Goal: Transaction & Acquisition: Purchase product/service

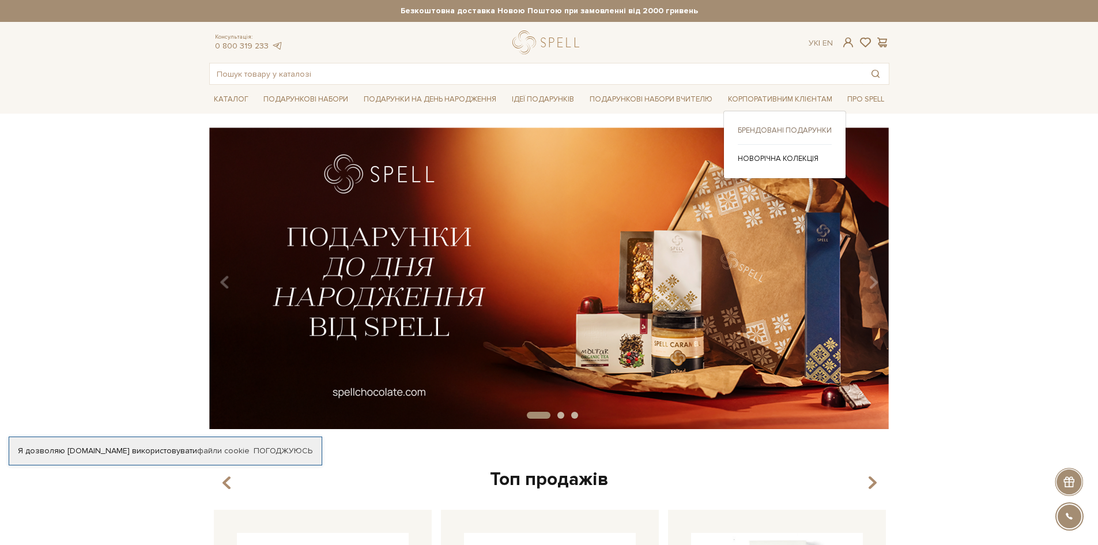
click at [785, 127] on link "Брендовані подарунки" at bounding box center [785, 130] width 94 height 10
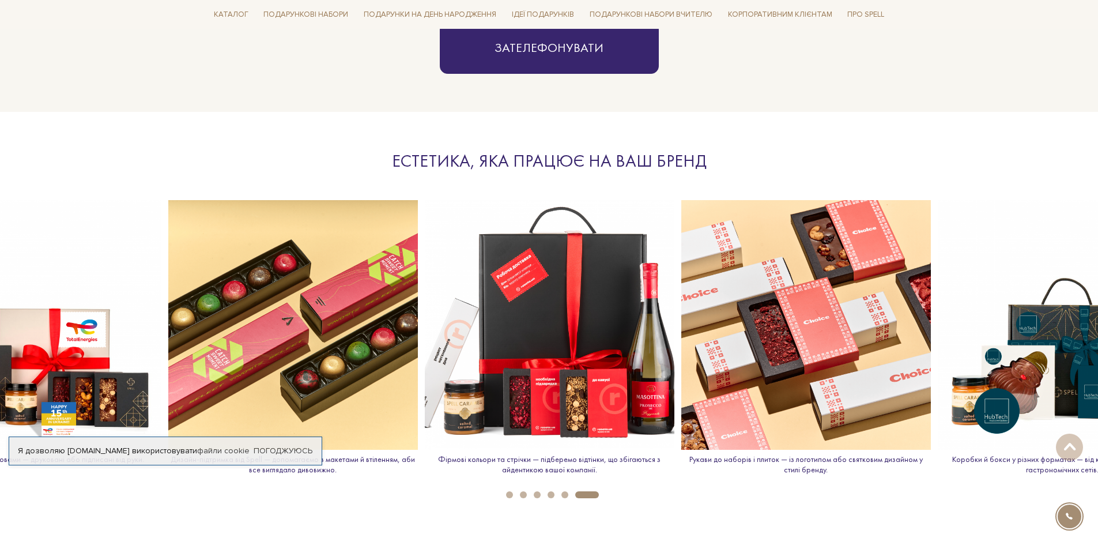
scroll to position [1210, 0]
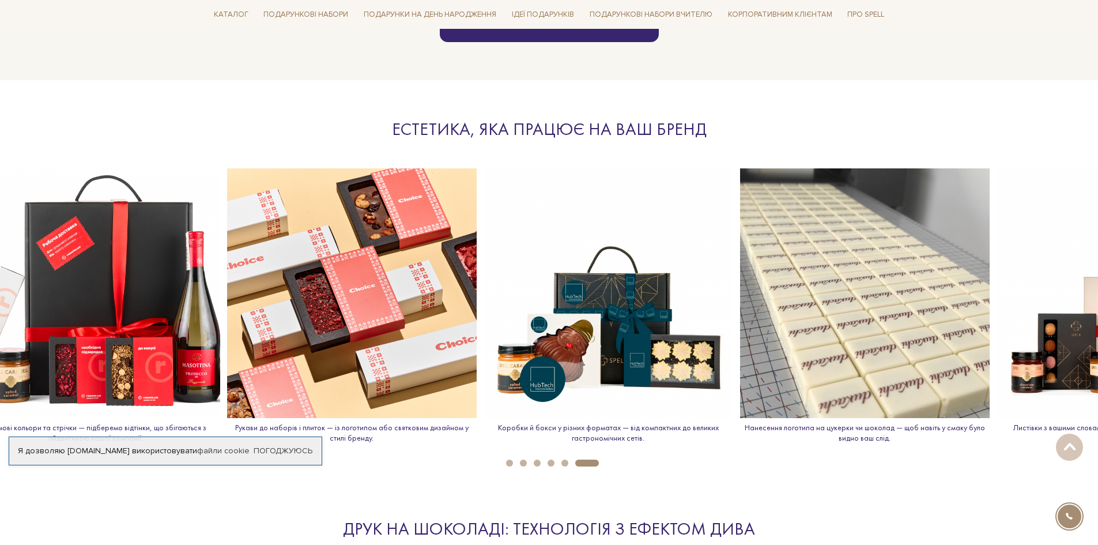
drag, startPoint x: 970, startPoint y: 308, endPoint x: 659, endPoint y: 309, distance: 310.6
click at [516, 318] on img at bounding box center [607, 292] width 249 height 249
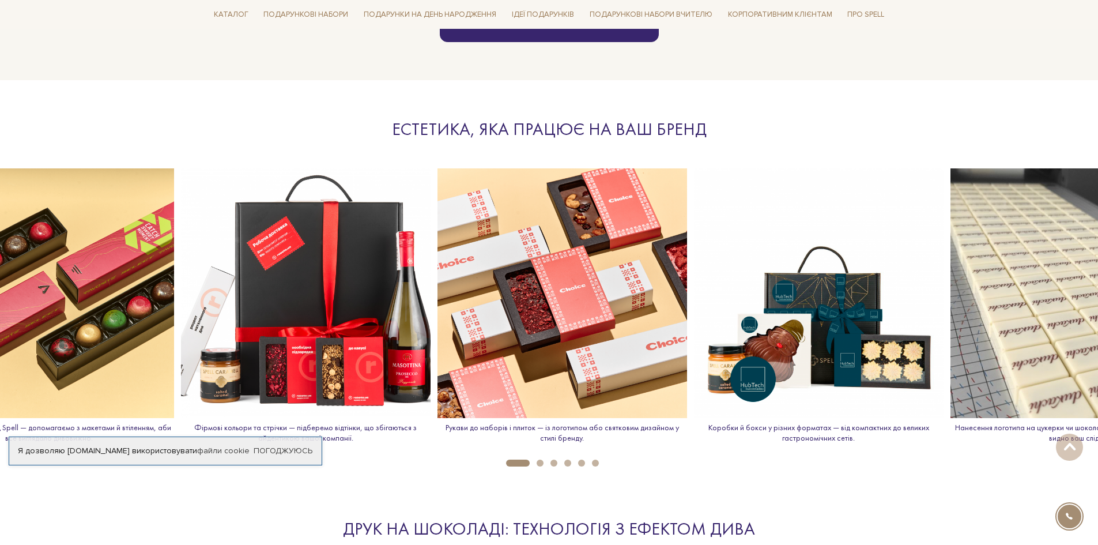
drag, startPoint x: 990, startPoint y: 285, endPoint x: 1003, endPoint y: 297, distance: 17.1
click at [1003, 297] on img at bounding box center [1074, 292] width 249 height 249
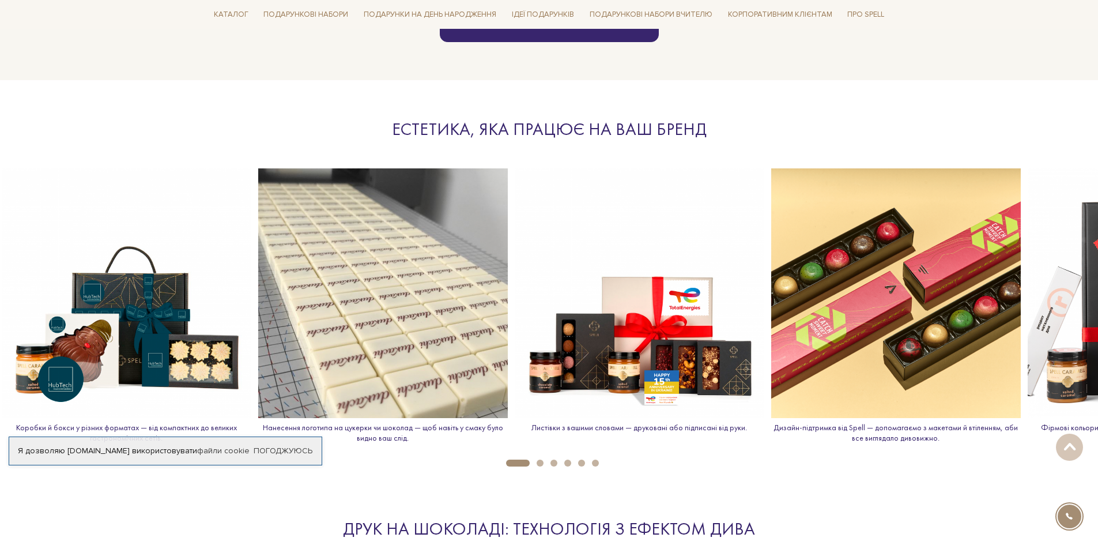
drag, startPoint x: 712, startPoint y: 277, endPoint x: 103, endPoint y: 288, distance: 609.1
click at [103, 287] on img at bounding box center [126, 292] width 249 height 249
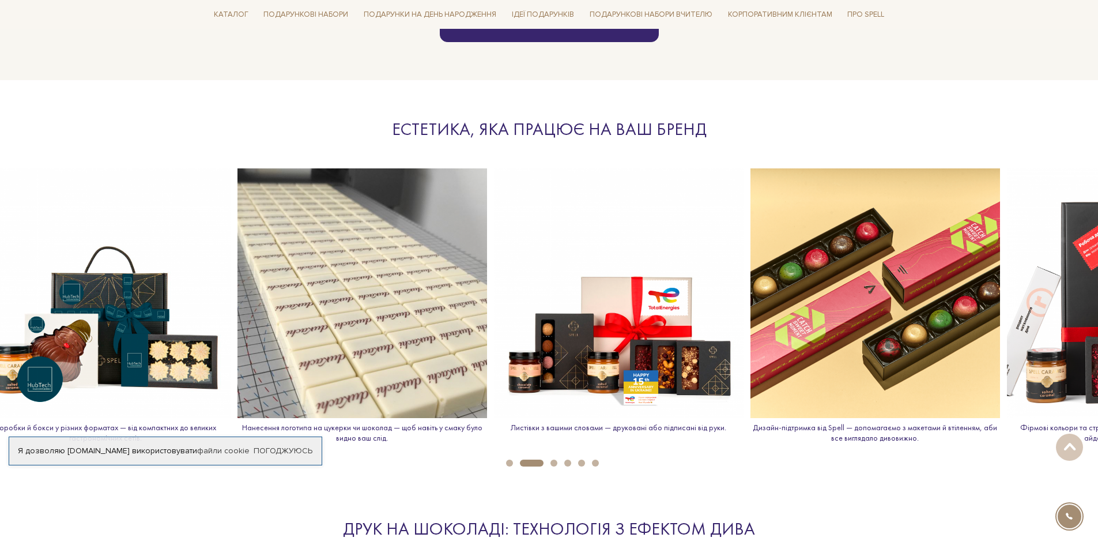
drag, startPoint x: 424, startPoint y: 289, endPoint x: 0, endPoint y: 288, distance: 423.5
click at [0, 288] on img at bounding box center [105, 292] width 249 height 249
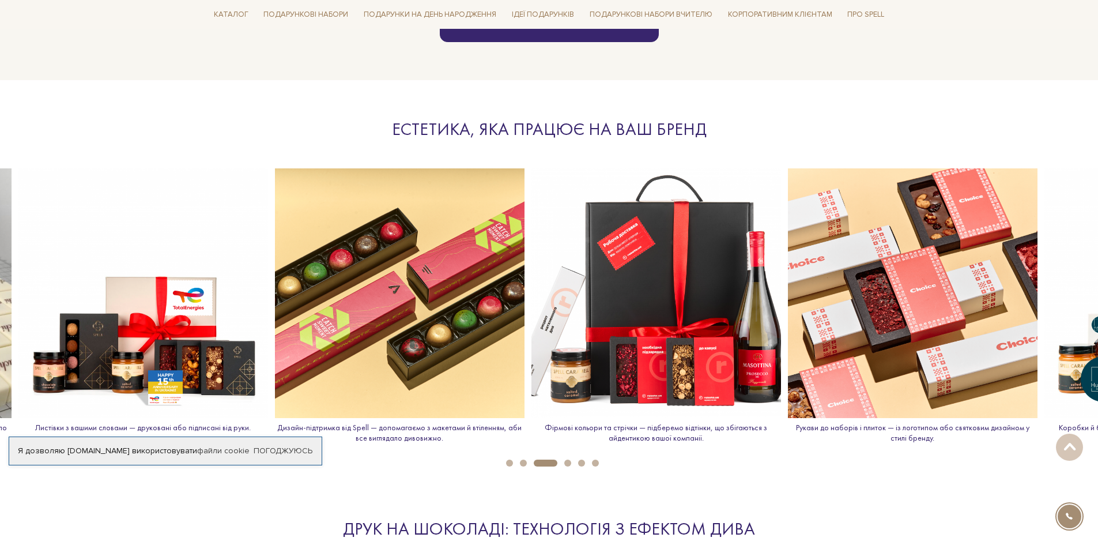
drag, startPoint x: 1003, startPoint y: 287, endPoint x: 341, endPoint y: 301, distance: 662.8
click at [341, 301] on img at bounding box center [399, 292] width 249 height 249
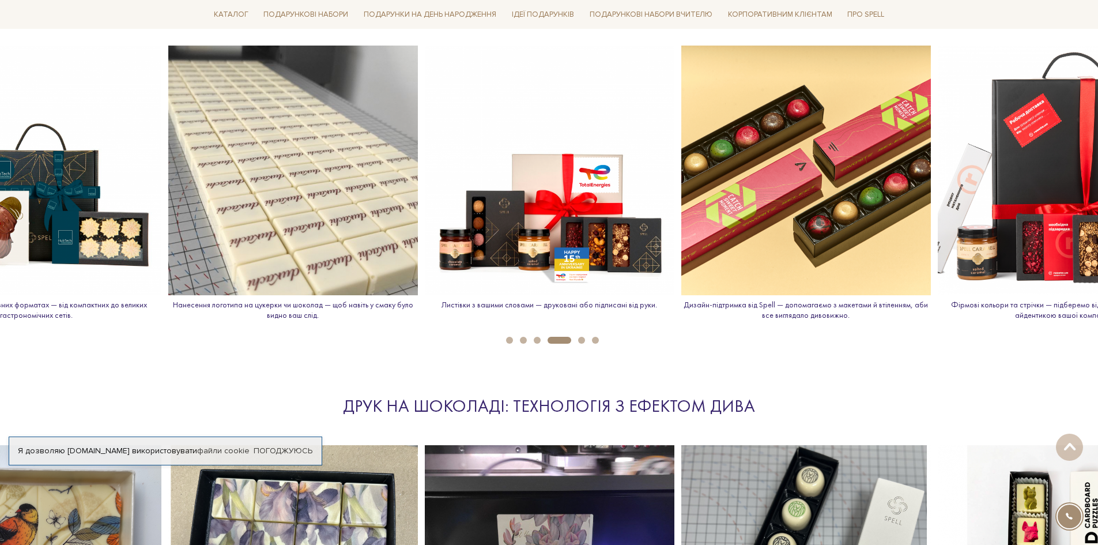
scroll to position [1325, 0]
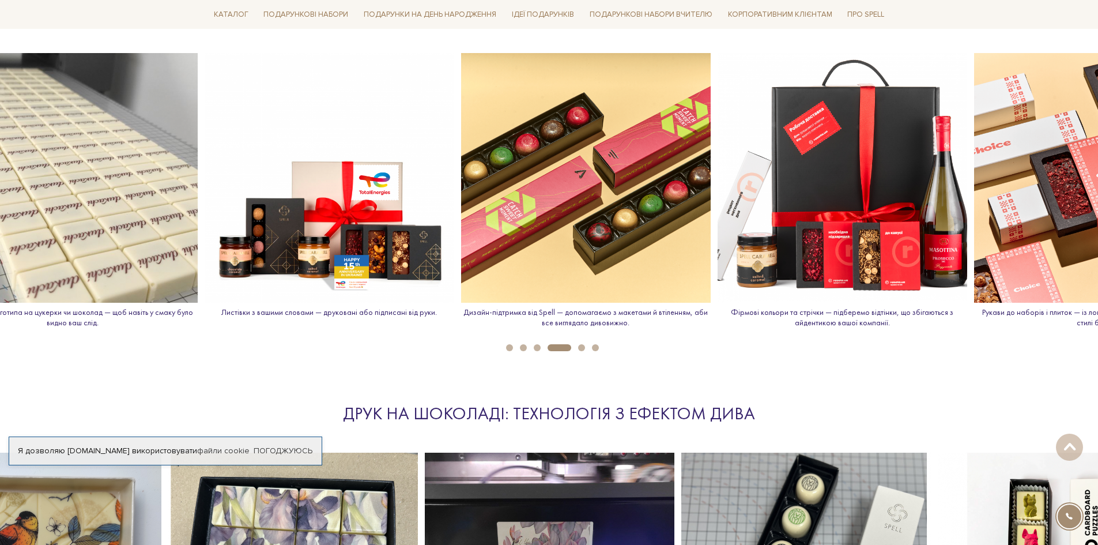
drag, startPoint x: 767, startPoint y: 253, endPoint x: 871, endPoint y: 239, distance: 104.1
click at [549, 260] on img at bounding box center [585, 177] width 249 height 249
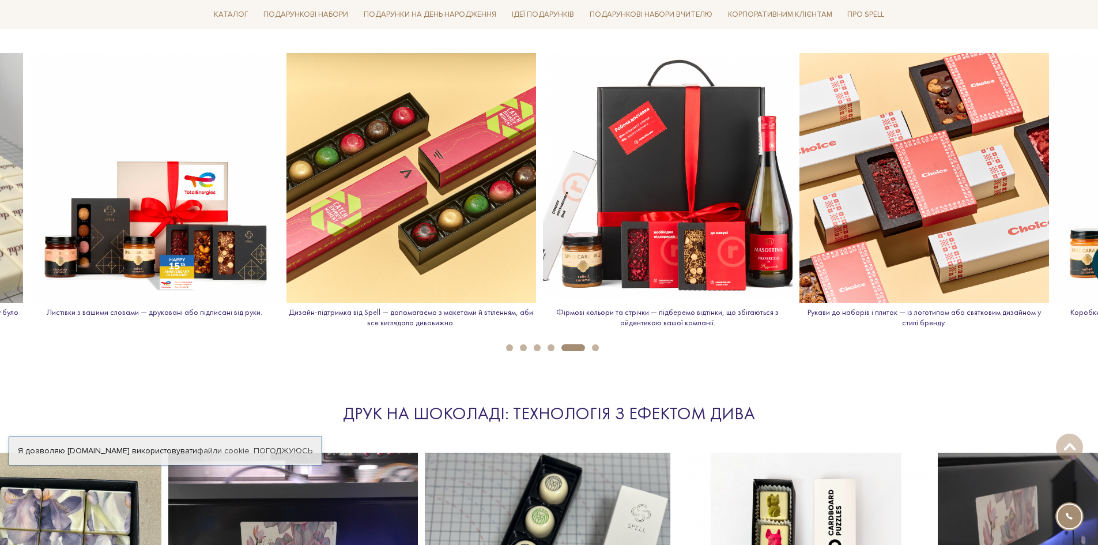
drag, startPoint x: 963, startPoint y: 227, endPoint x: 861, endPoint y: 237, distance: 102.5
click at [830, 238] on img at bounding box center [923, 177] width 249 height 249
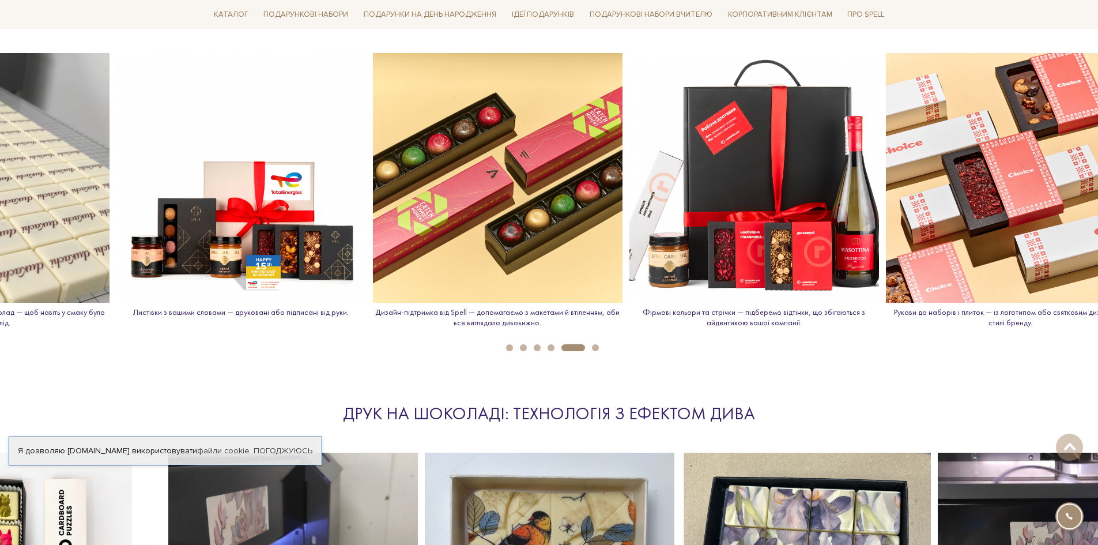
drag, startPoint x: 1030, startPoint y: 161, endPoint x: 991, endPoint y: 260, distance: 106.6
click at [991, 260] on img at bounding box center [1010, 177] width 249 height 249
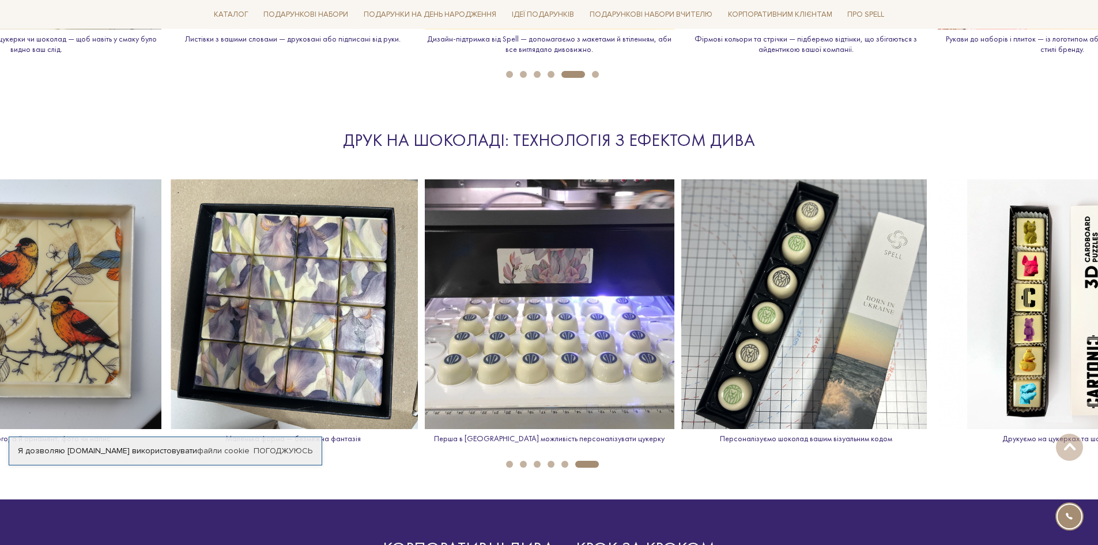
scroll to position [1613, 0]
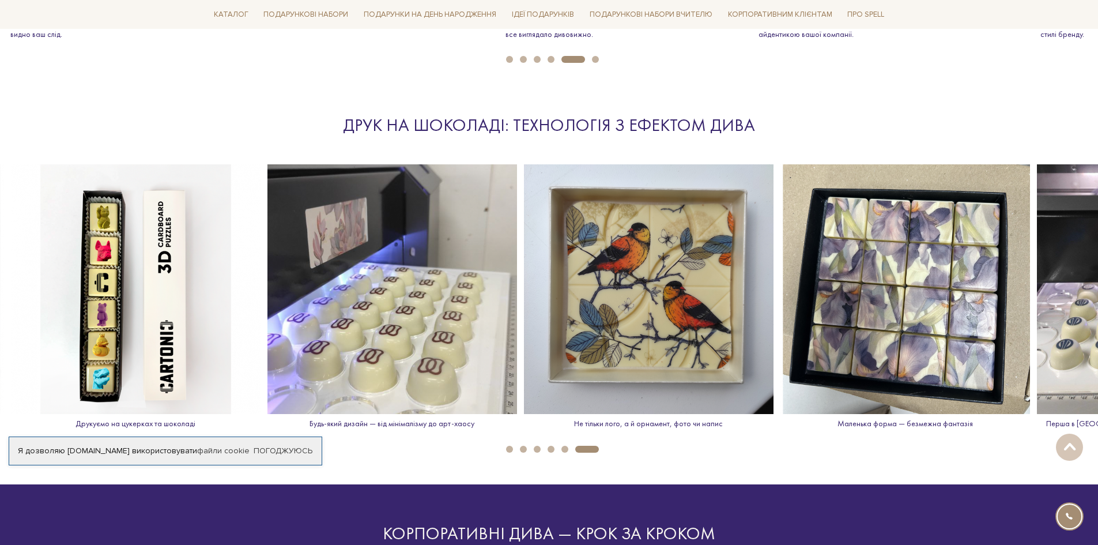
drag, startPoint x: 273, startPoint y: 335, endPoint x: 884, endPoint y: 277, distance: 614.7
click at [884, 277] on img at bounding box center [904, 288] width 249 height 249
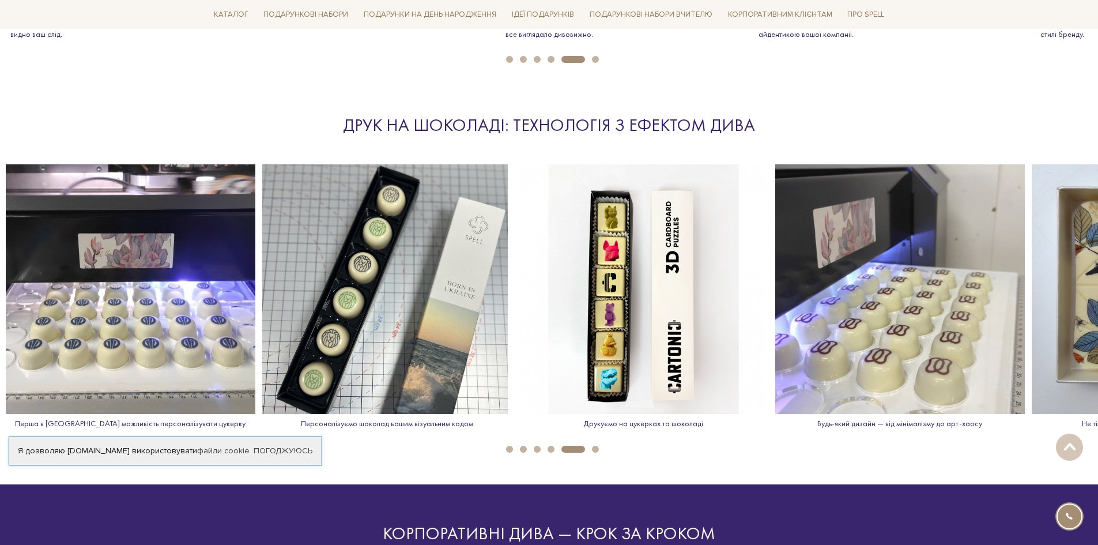
drag, startPoint x: 762, startPoint y: 279, endPoint x: 1, endPoint y: 375, distance: 767.7
click at [11, 374] on img at bounding box center [130, 288] width 249 height 249
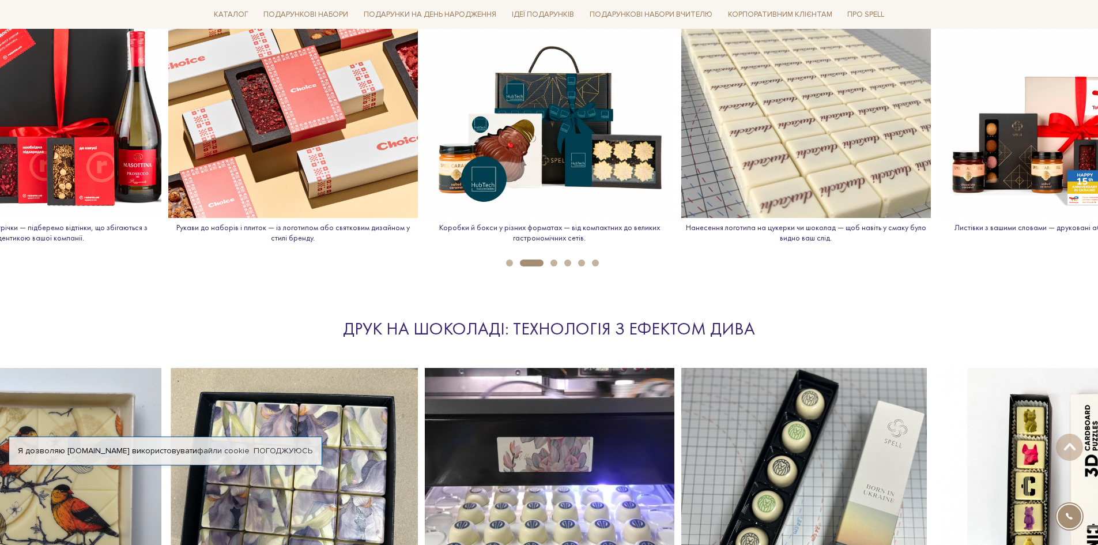
scroll to position [1440, 0]
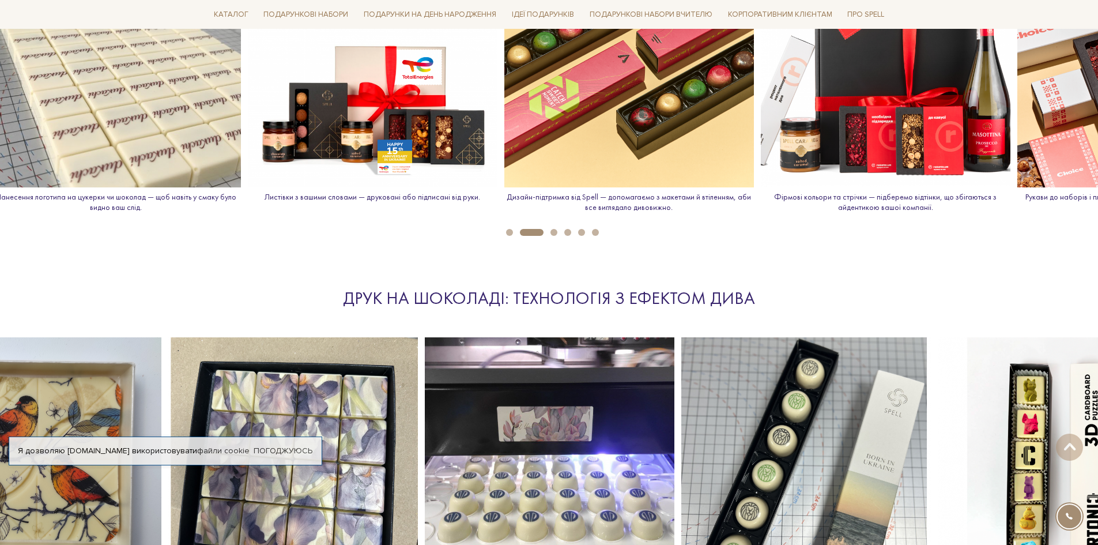
drag, startPoint x: 690, startPoint y: 151, endPoint x: 0, endPoint y: 187, distance: 690.7
click at [0, 187] on div "Нанесення логотипа на цукерки чи шоколад — щоб навіть у смаку було видно ваш сл…" at bounding box center [115, 79] width 249 height 283
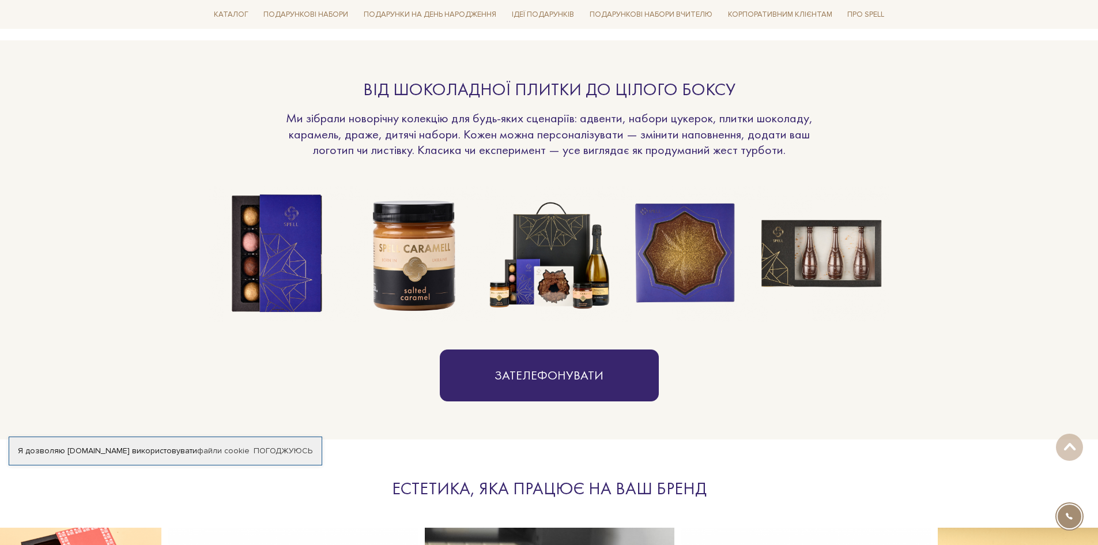
scroll to position [807, 0]
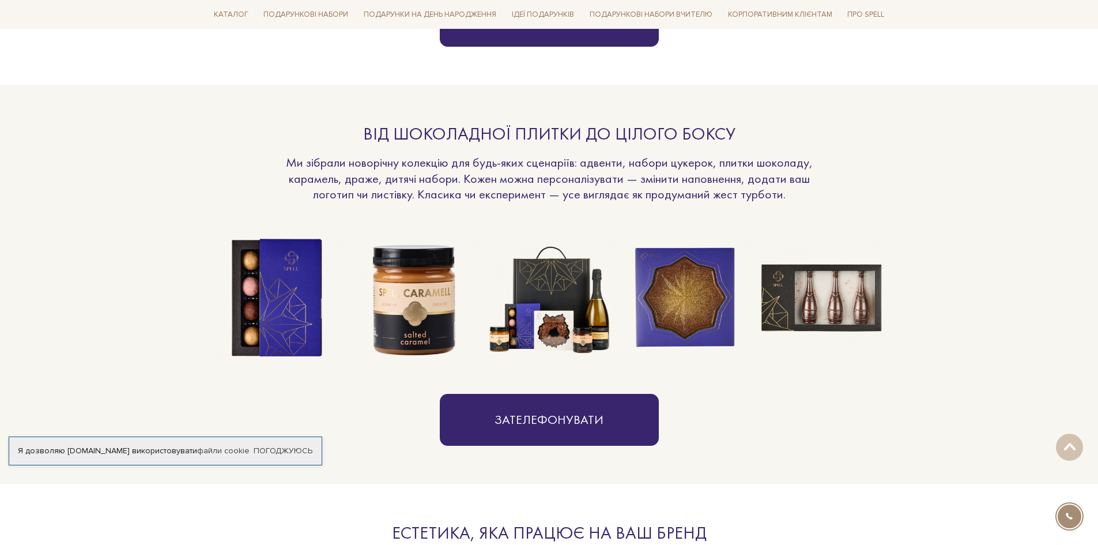
click at [576, 338] on img at bounding box center [549, 298] width 136 height 136
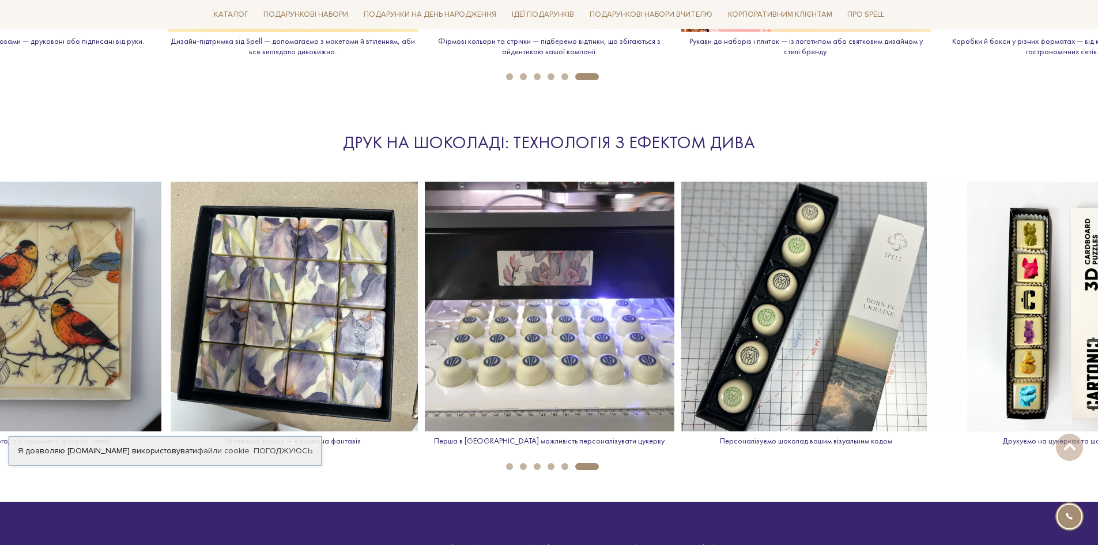
scroll to position [1613, 0]
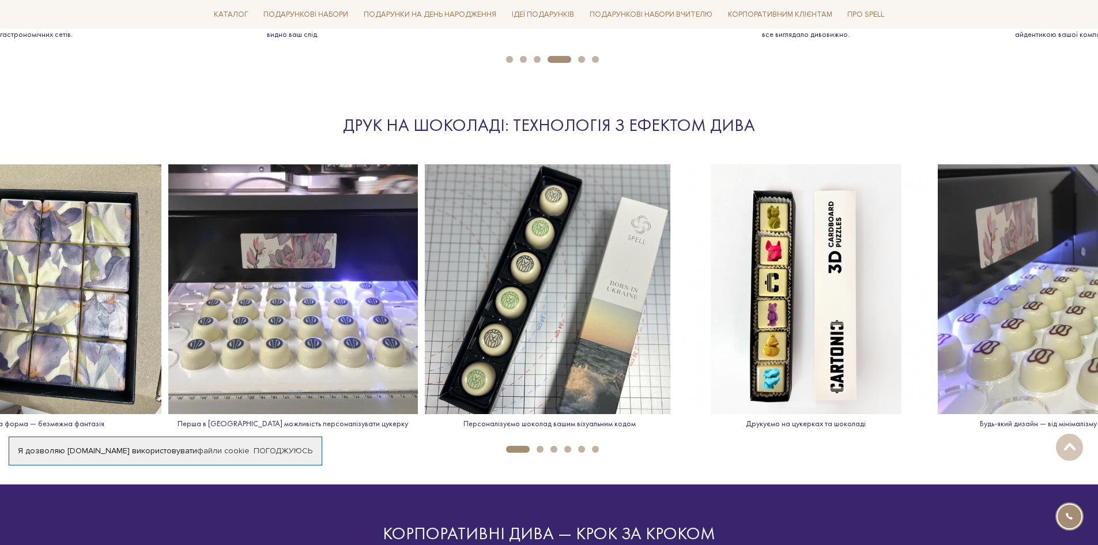
drag, startPoint x: 793, startPoint y: 360, endPoint x: 260, endPoint y: 477, distance: 545.7
click at [260, 477] on div "Ми закриваємо ваші грудневі клопоти Spell бере на себе все: підбір смаків, диза…" at bounding box center [549, 313] width 1098 height 3598
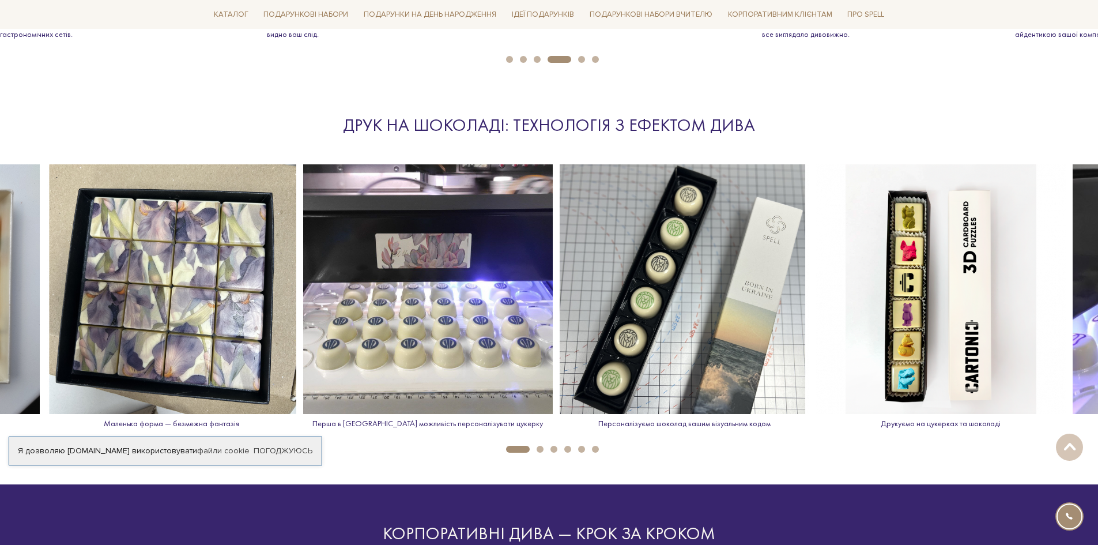
drag, startPoint x: 264, startPoint y: 428, endPoint x: 398, endPoint y: 416, distance: 134.8
click at [398, 416] on div "Перша в Україні можливість персоналізувати цукерку" at bounding box center [427, 301] width 249 height 274
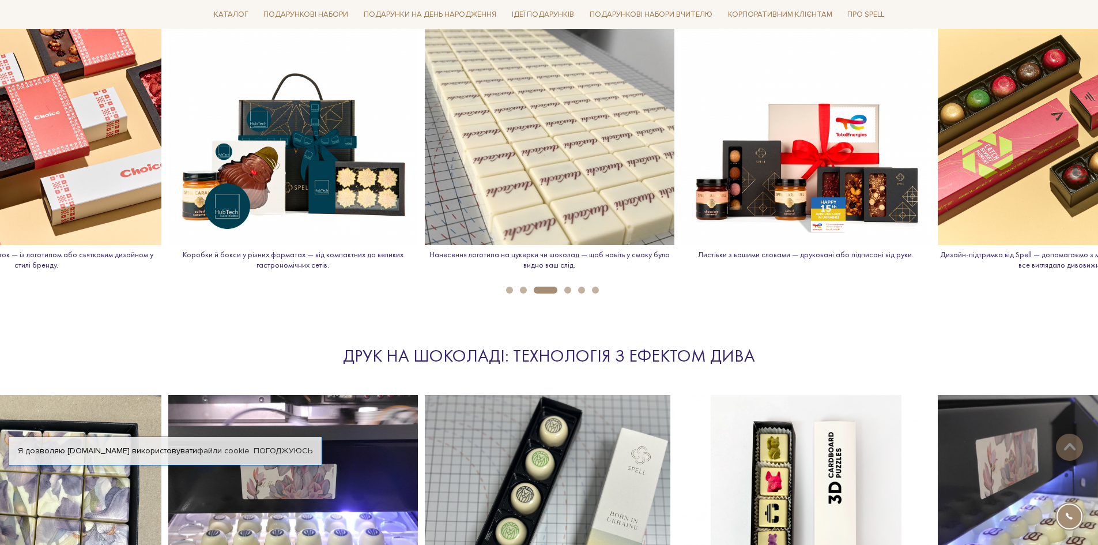
scroll to position [1440, 0]
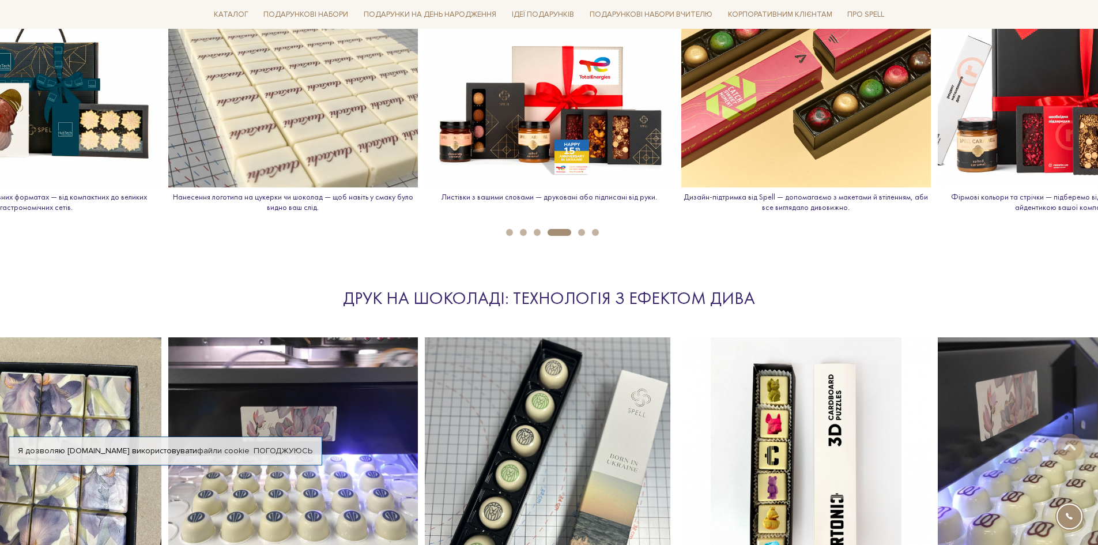
drag, startPoint x: 831, startPoint y: 164, endPoint x: 456, endPoint y: 252, distance: 385.9
click at [456, 252] on div "Ми закриваємо ваші грудневі клопоти Spell бере на себе все: підбір смаків, диза…" at bounding box center [549, 486] width 1098 height 3598
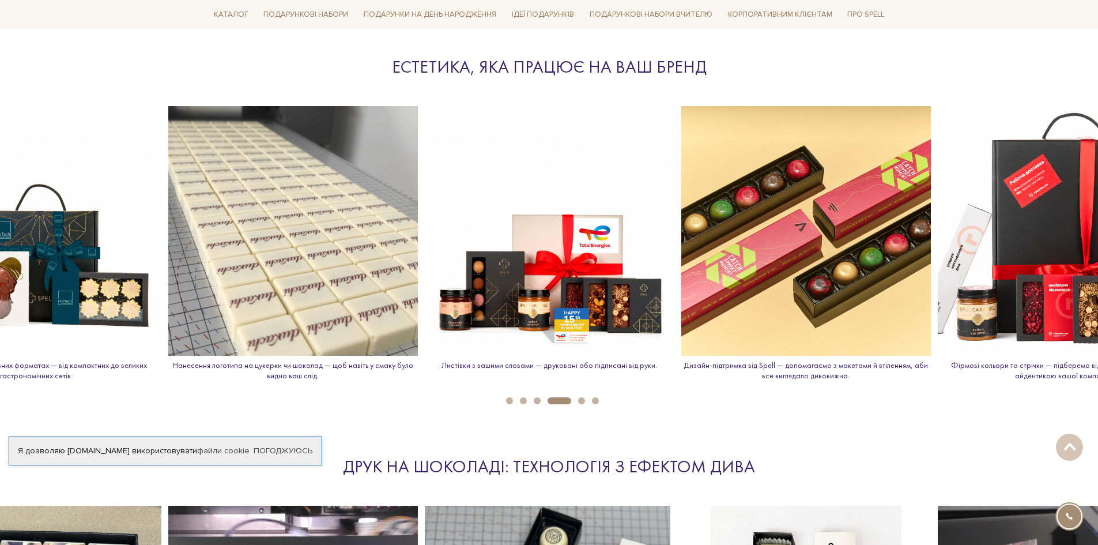
scroll to position [1268, 0]
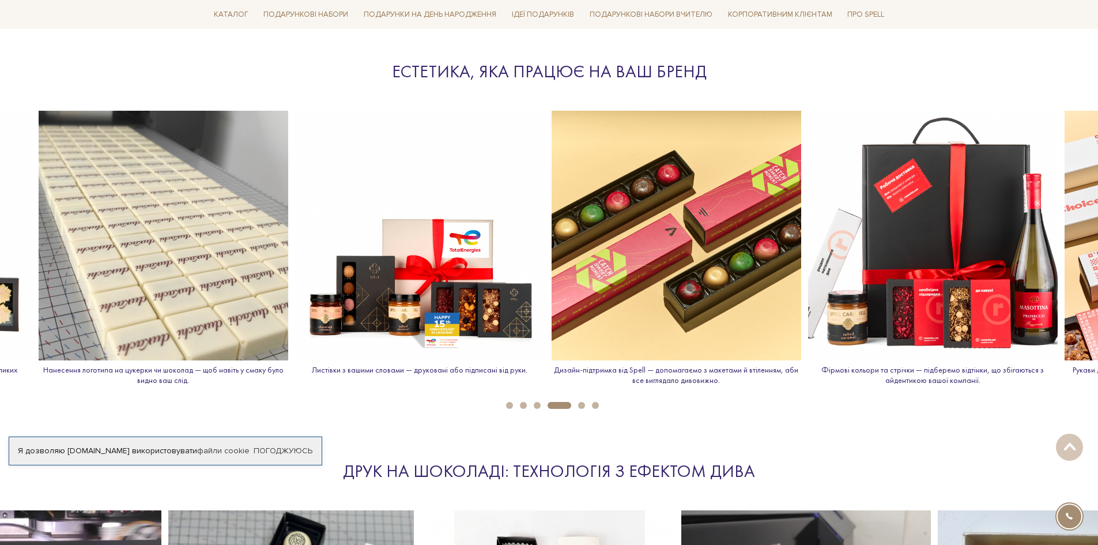
drag, startPoint x: 1013, startPoint y: 285, endPoint x: 883, endPoint y: 288, distance: 129.7
click at [883, 288] on img at bounding box center [932, 235] width 249 height 249
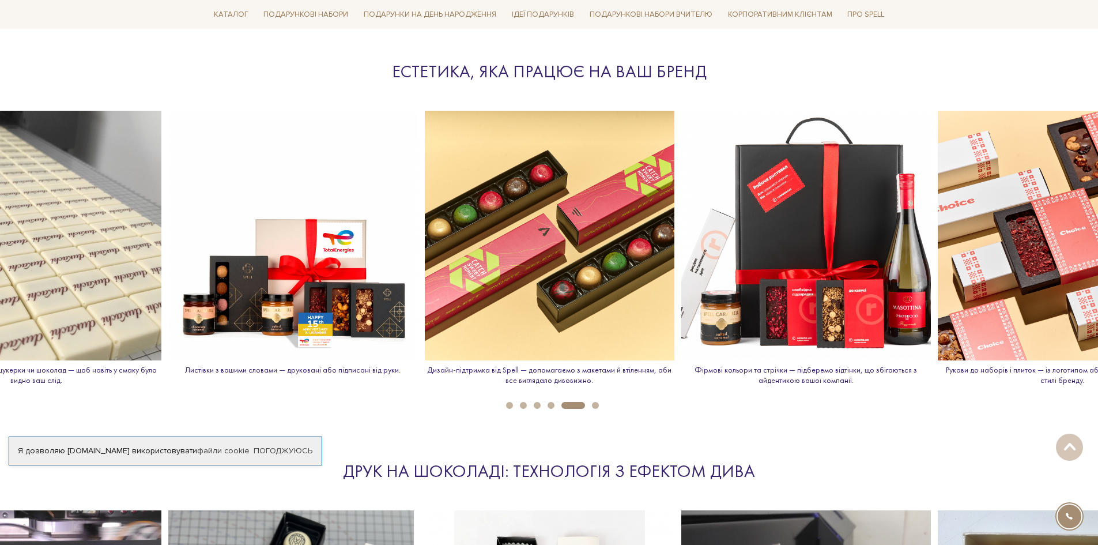
drag, startPoint x: 989, startPoint y: 285, endPoint x: 486, endPoint y: 383, distance: 512.6
click at [448, 394] on div "Нанесення логотипа на цукерки чи шоколад — щоб навіть у смаку було видно ваш сл…" at bounding box center [549, 252] width 1098 height 283
